Goal: Transaction & Acquisition: Purchase product/service

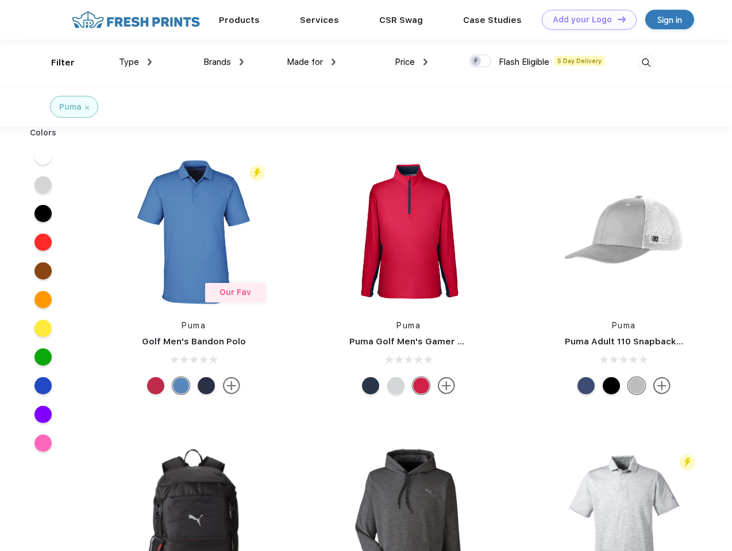
click at [585, 20] on link "Add your Logo Design Tool" at bounding box center [588, 20] width 95 height 20
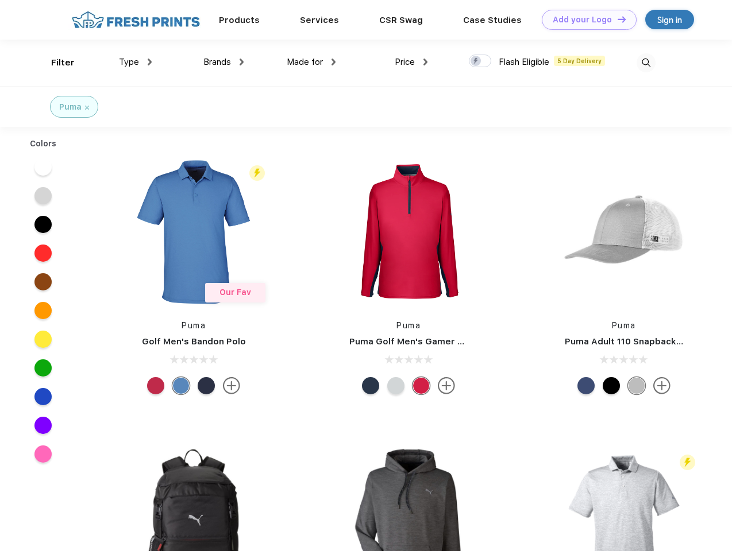
click at [0, 0] on div "Design Tool" at bounding box center [0, 0] width 0 height 0
click at [616, 19] on link "Add your Logo Design Tool" at bounding box center [588, 20] width 95 height 20
click at [55, 63] on div "Filter" at bounding box center [63, 62] width 24 height 13
click at [136, 62] on span "Type" at bounding box center [129, 62] width 20 height 10
click at [223, 62] on span "Brands" at bounding box center [217, 62] width 28 height 10
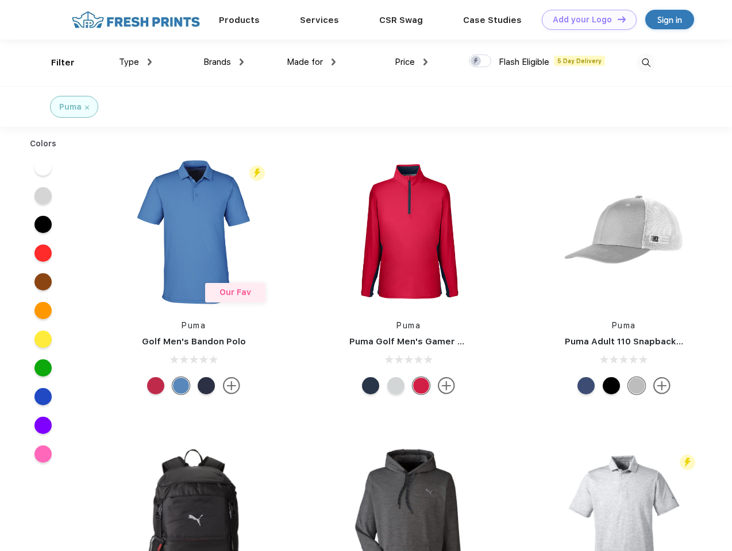
click at [311, 62] on span "Made for" at bounding box center [305, 62] width 36 height 10
click at [411, 62] on span "Price" at bounding box center [404, 62] width 20 height 10
click at [480, 61] on div at bounding box center [480, 61] width 22 height 13
click at [476, 61] on input "checkbox" at bounding box center [472, 57] width 7 height 7
click at [645, 63] on img at bounding box center [645, 62] width 19 height 19
